Goal: Find specific page/section: Find specific page/section

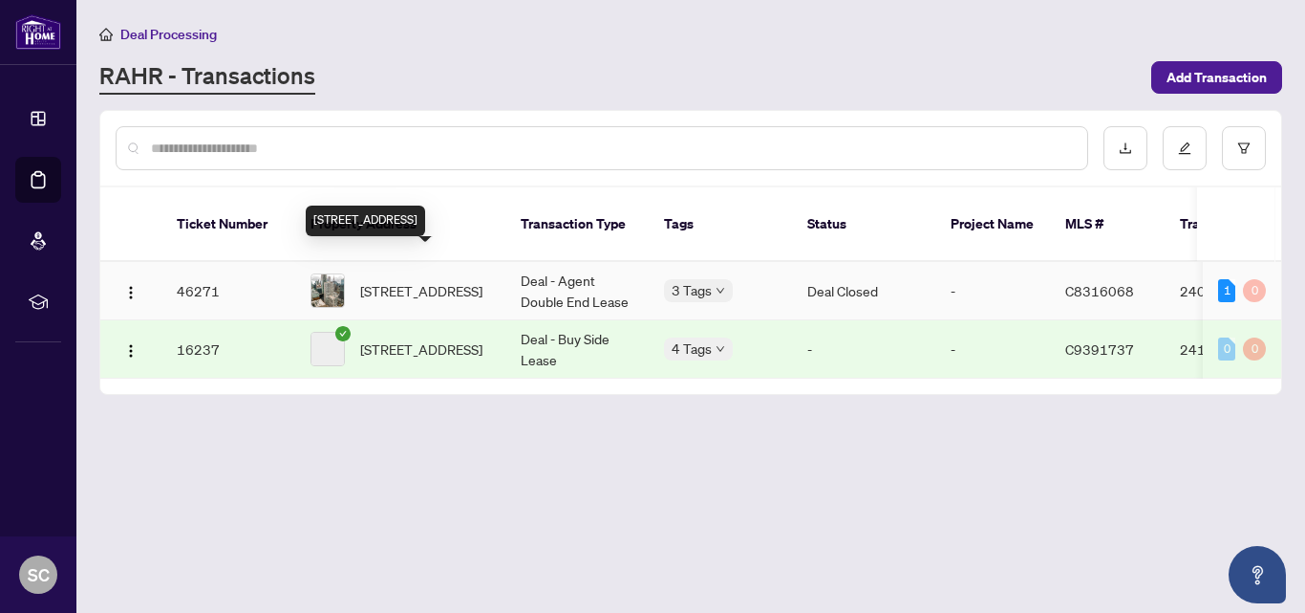
click at [429, 280] on span "[STREET_ADDRESS]" at bounding box center [421, 290] width 122 height 21
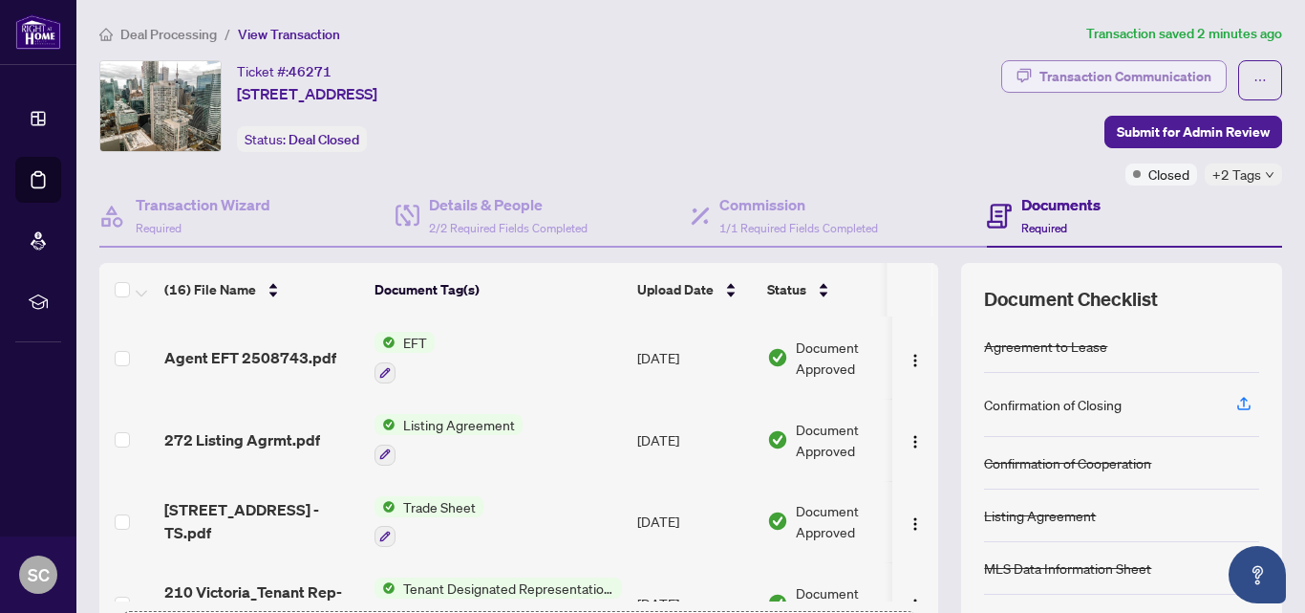
click at [1107, 80] on div "Transaction Communication" at bounding box center [1126, 76] width 172 height 31
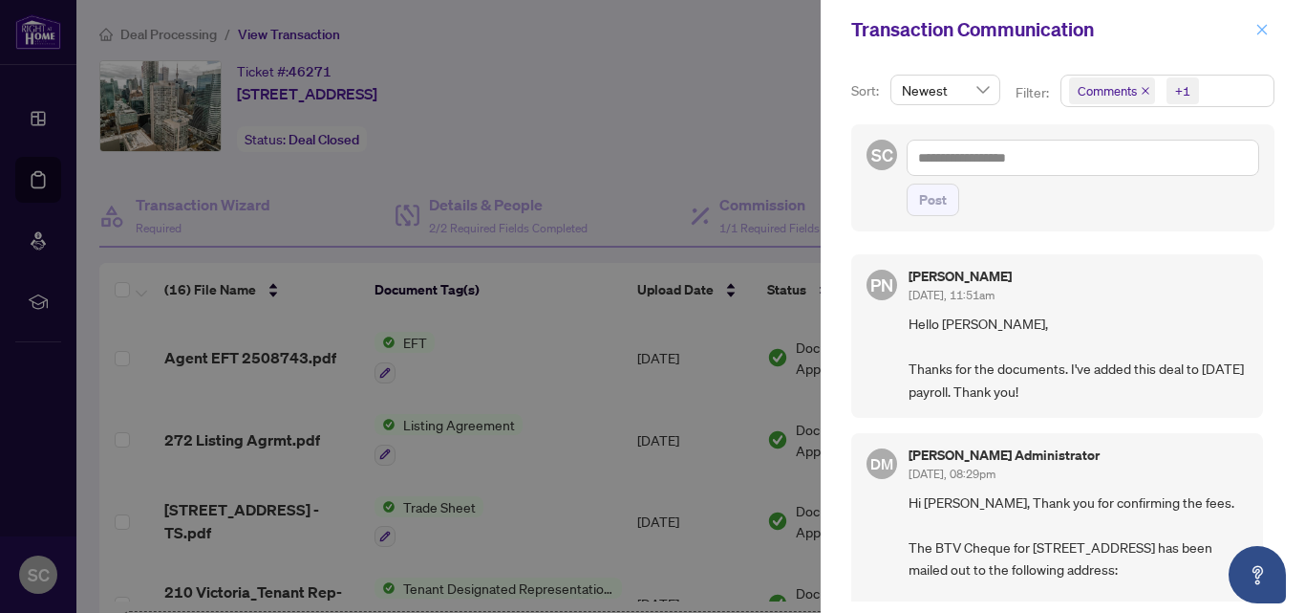
click at [1257, 32] on icon "close" at bounding box center [1262, 29] width 13 height 13
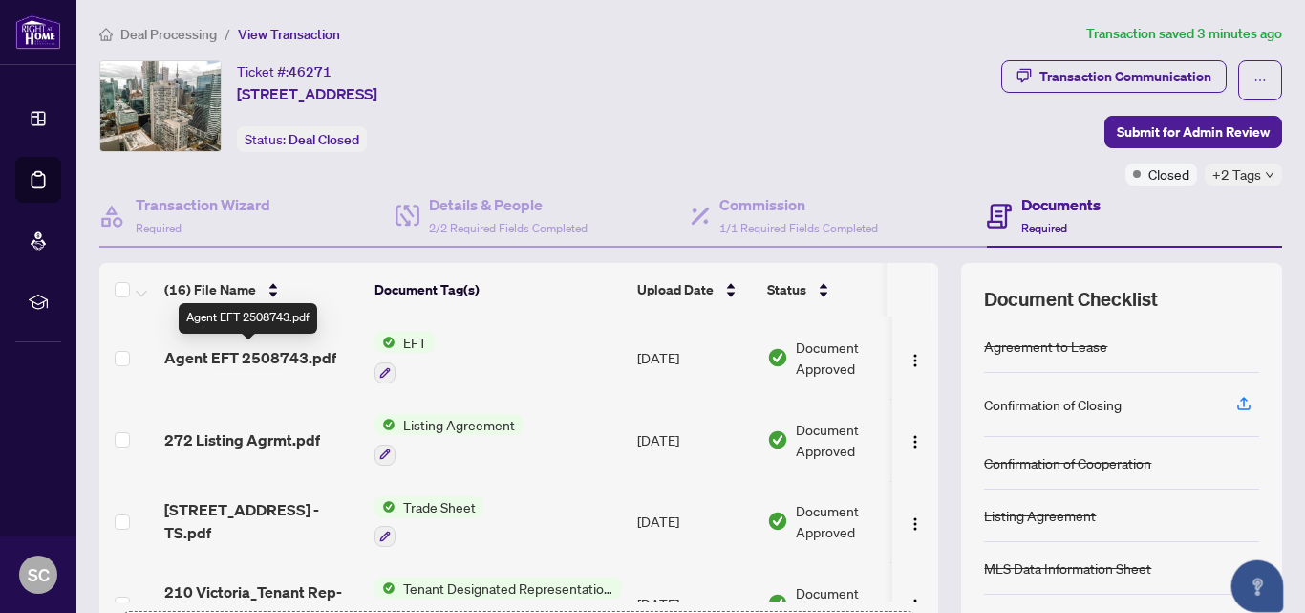
click at [309, 360] on span "Agent EFT 2508743.pdf" at bounding box center [250, 357] width 172 height 23
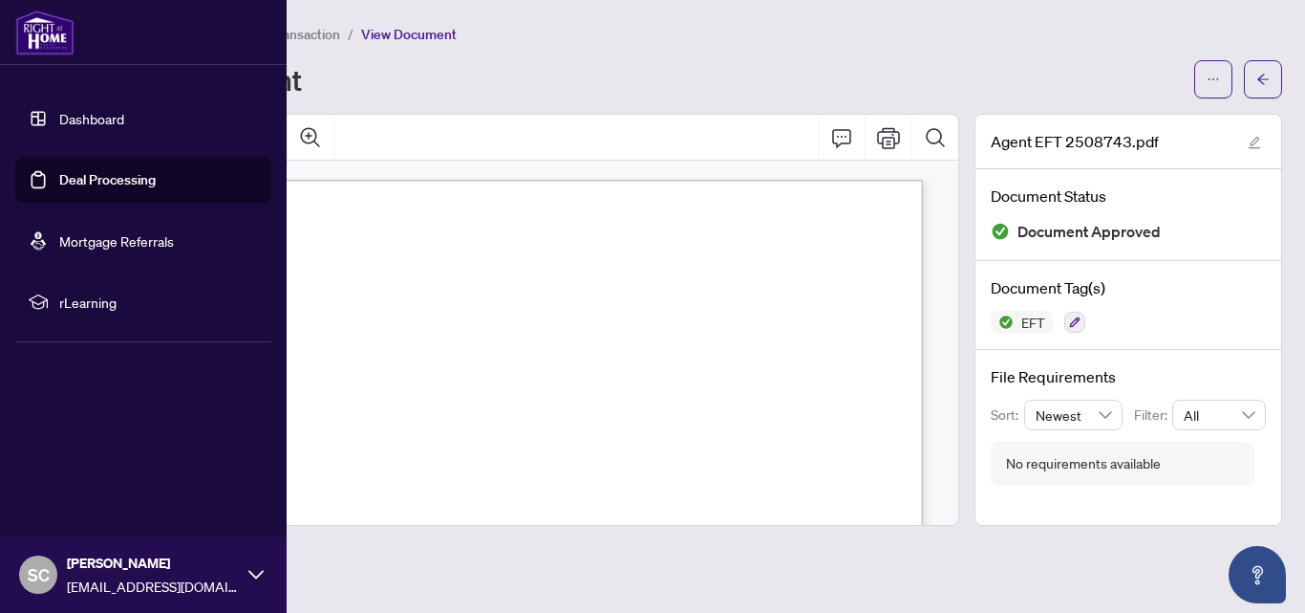
click at [75, 117] on link "Dashboard" at bounding box center [91, 118] width 65 height 17
